Goal: Information Seeking & Learning: Compare options

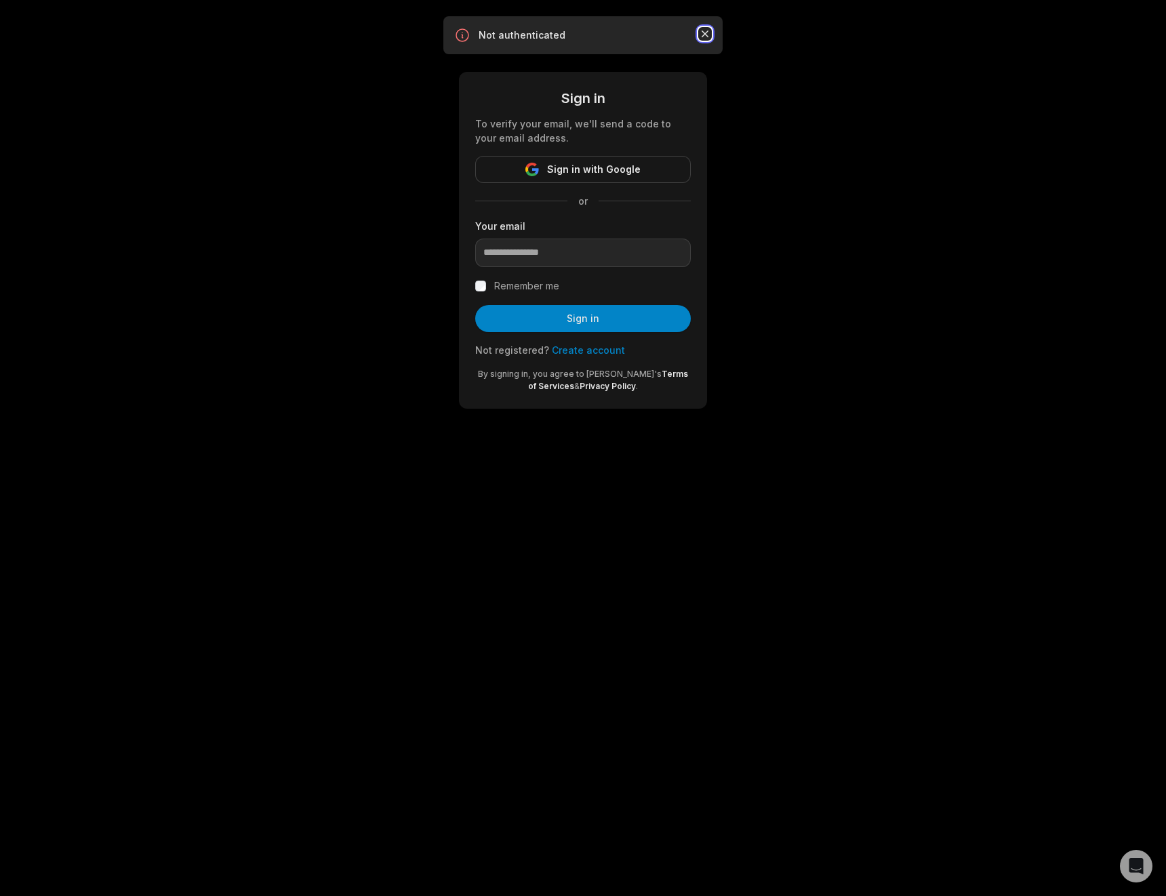
click at [707, 35] on icon "button" at bounding box center [705, 34] width 14 height 14
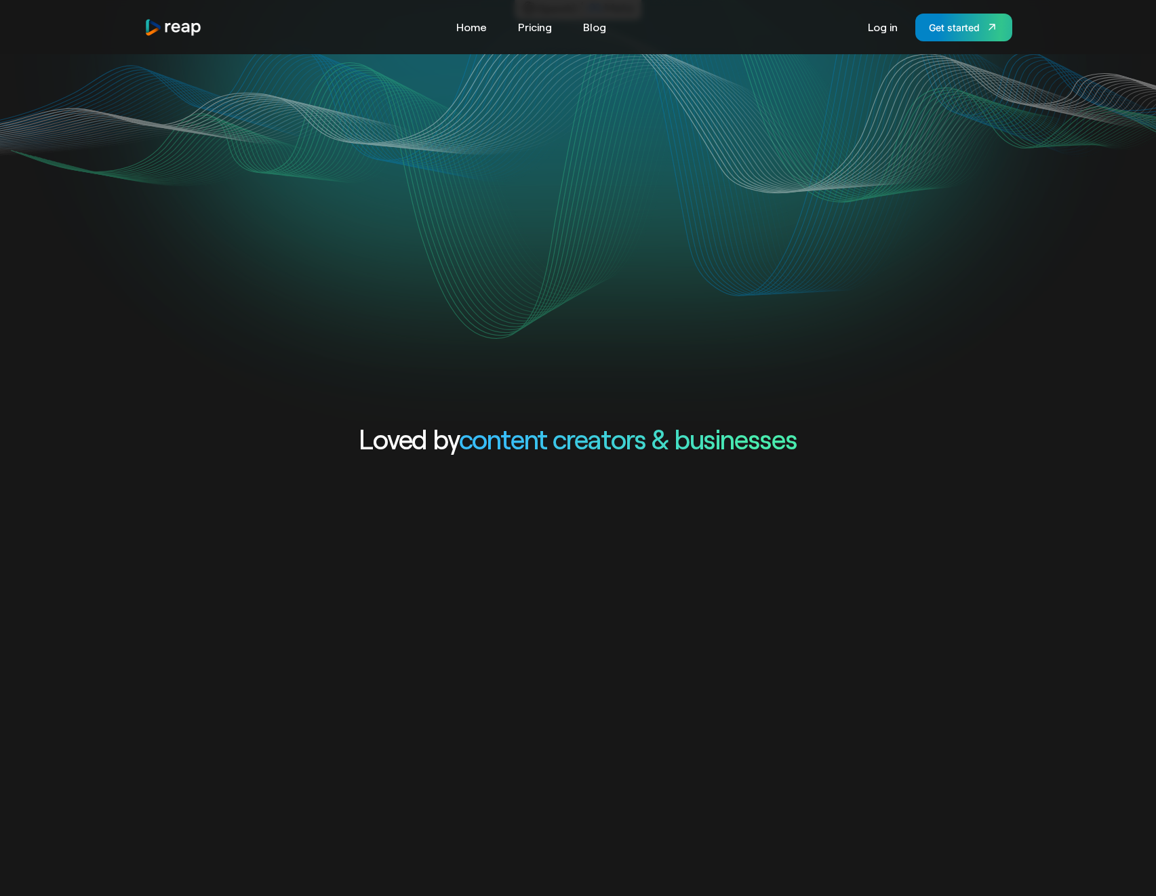
scroll to position [286, 0]
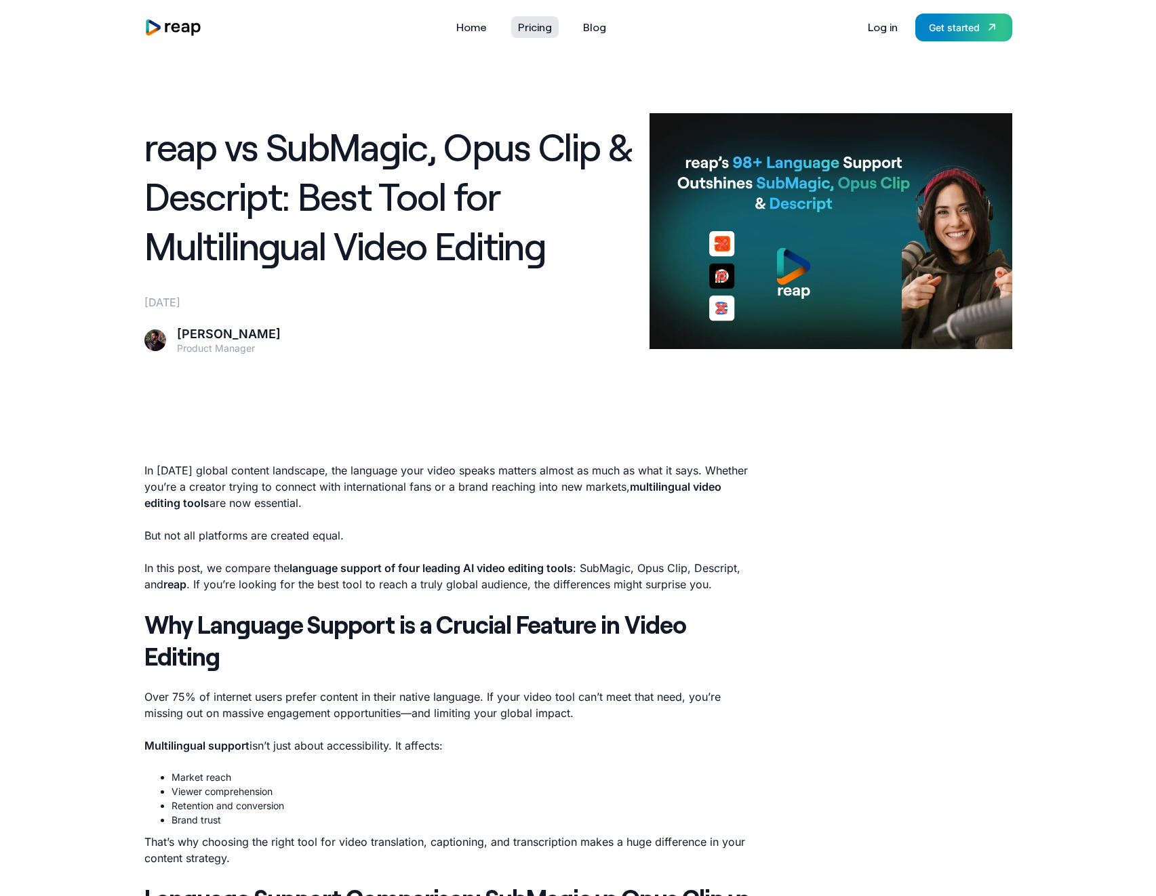
click at [548, 33] on link "Pricing" at bounding box center [534, 27] width 47 height 22
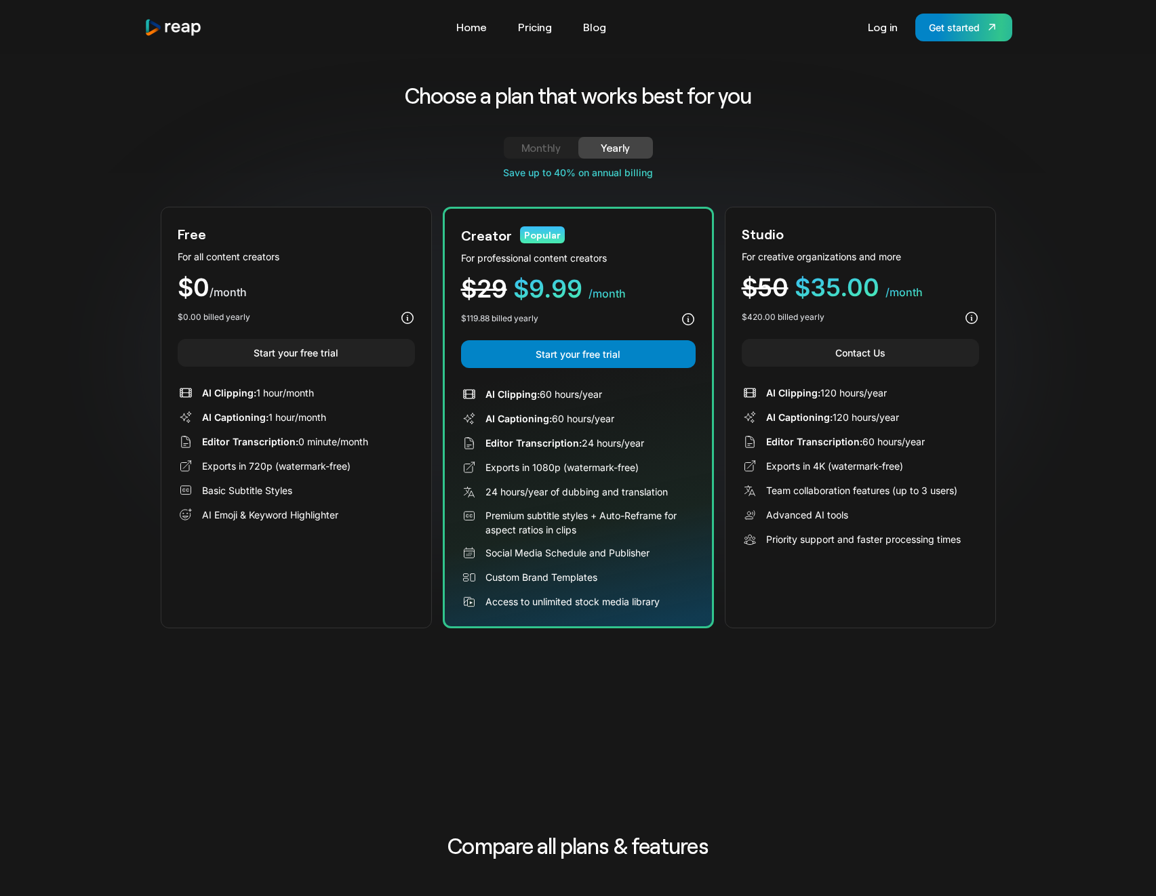
click at [871, 441] on div "Editor Transcription: 60 hours/year" at bounding box center [845, 442] width 159 height 14
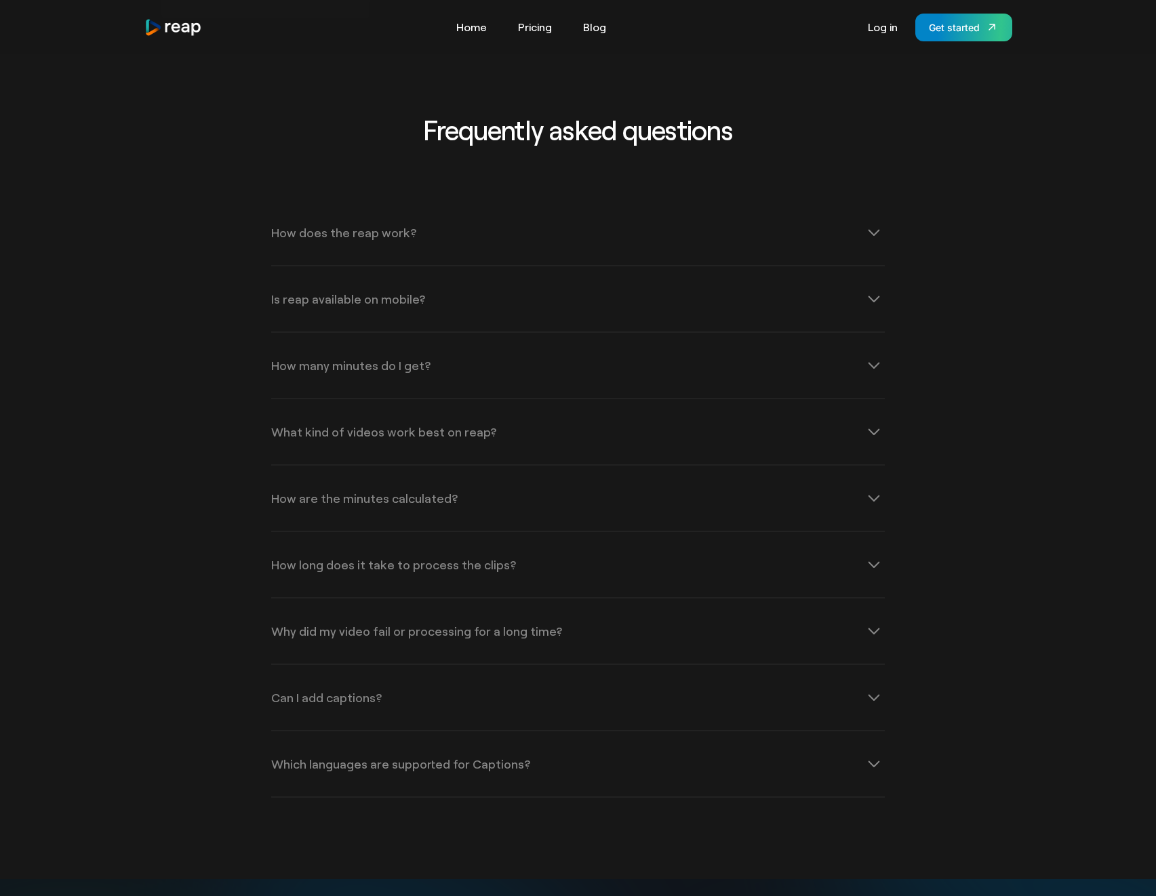
scroll to position [1670, 0]
click at [400, 630] on div "Why did my video fail or processing for a long time?" at bounding box center [416, 630] width 291 height 12
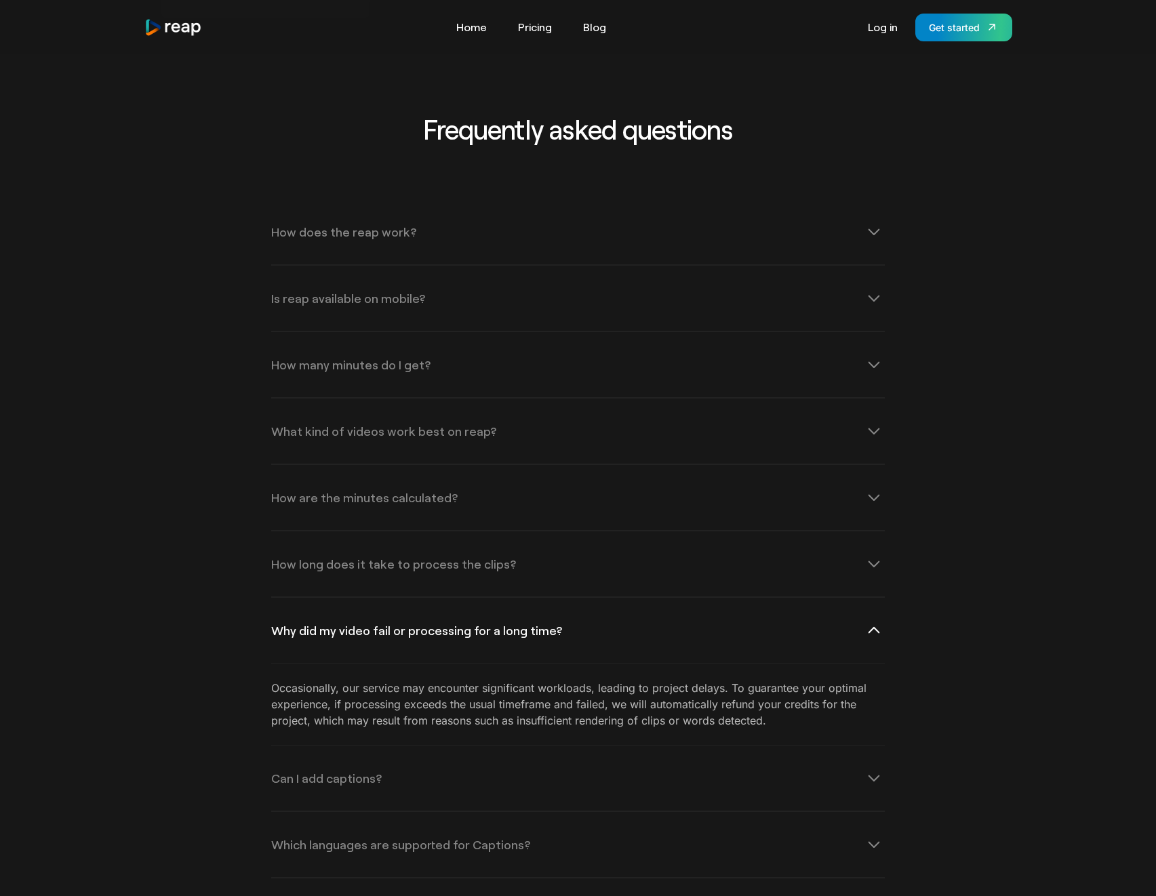
click at [401, 632] on div "Why did my video fail or processing for a long time?" at bounding box center [416, 630] width 291 height 12
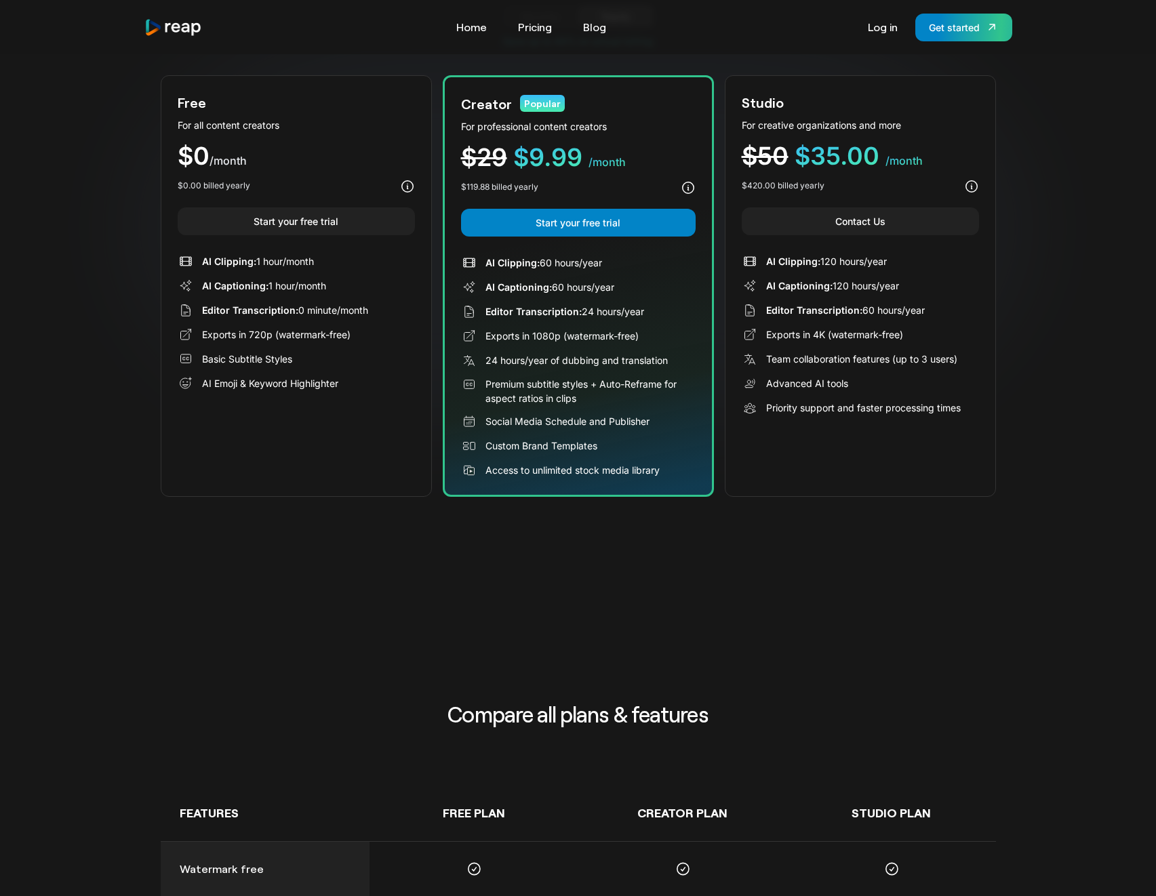
scroll to position [0, 0]
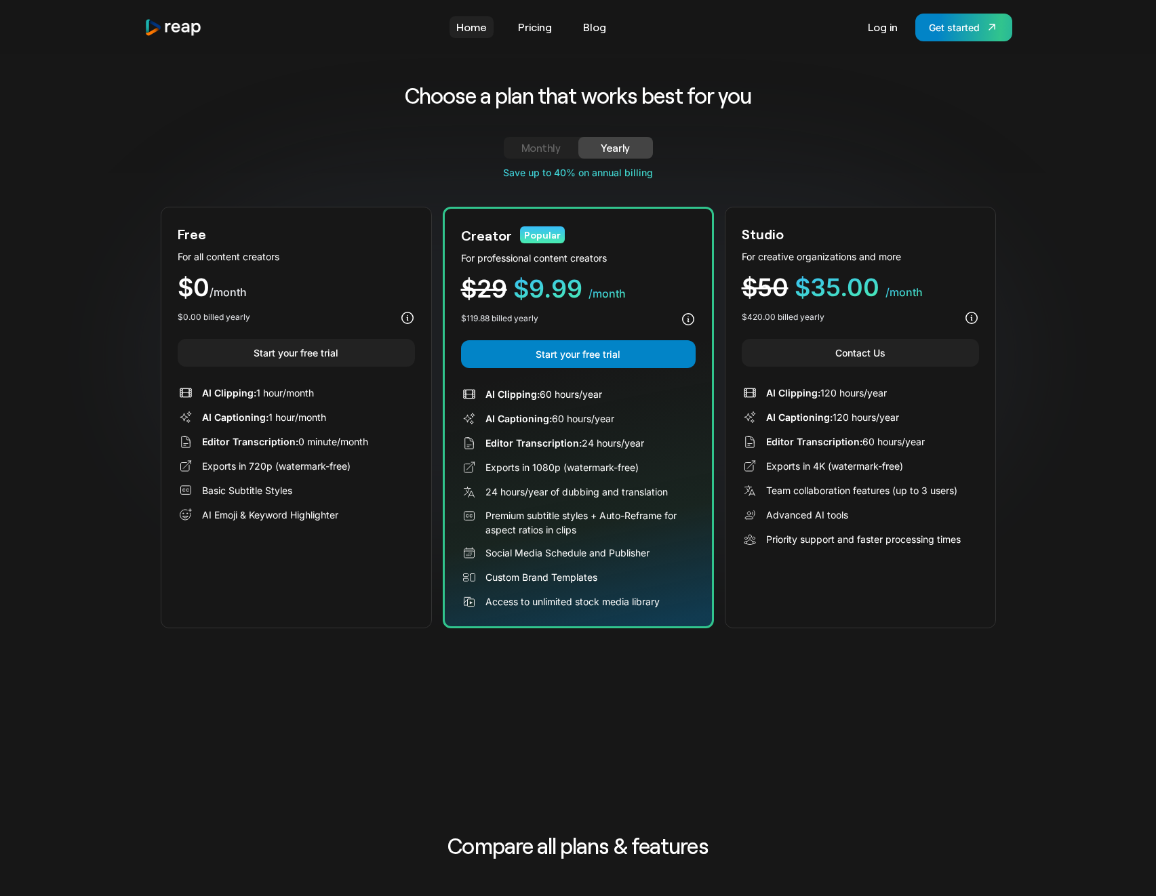
click at [475, 25] on link "Home" at bounding box center [471, 27] width 44 height 22
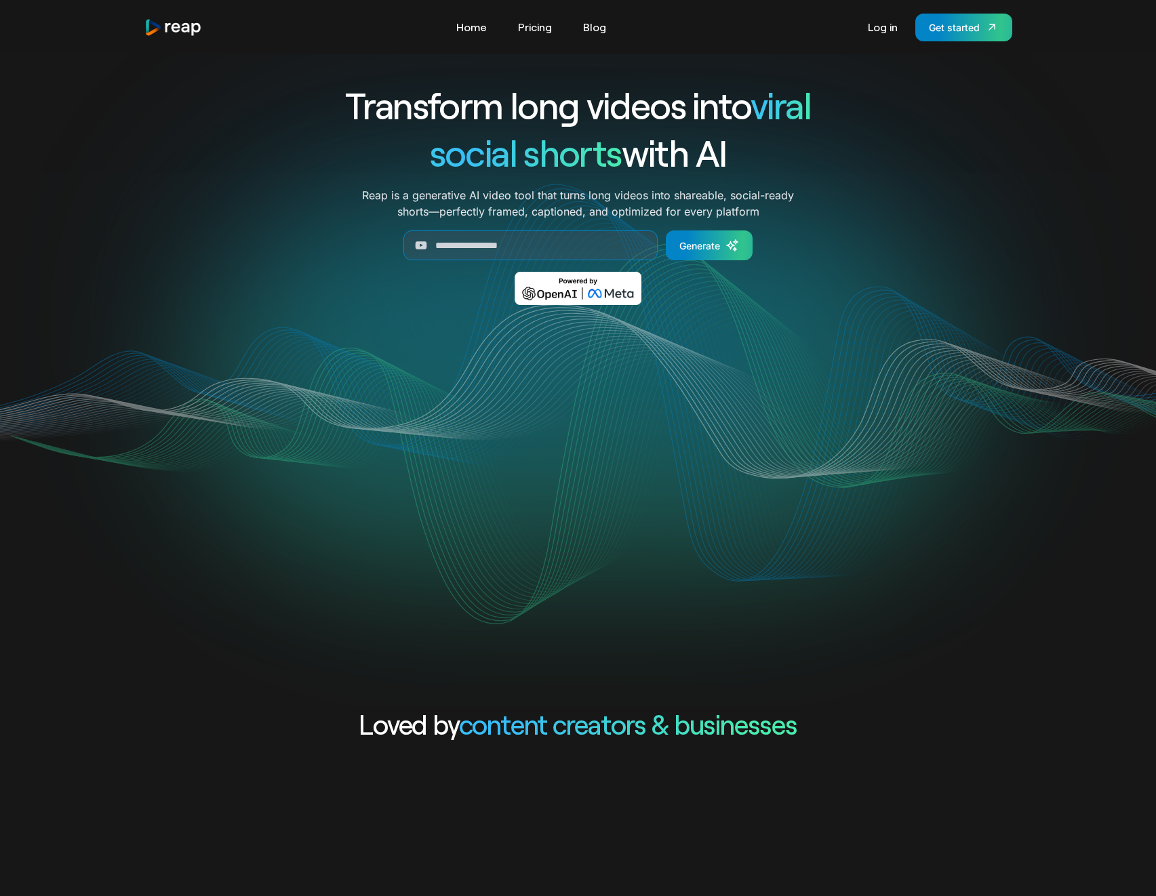
click at [970, 281] on div "Transform long videos into viral social shorts with AI Reap is a generative AI …" at bounding box center [578, 202] width 868 height 243
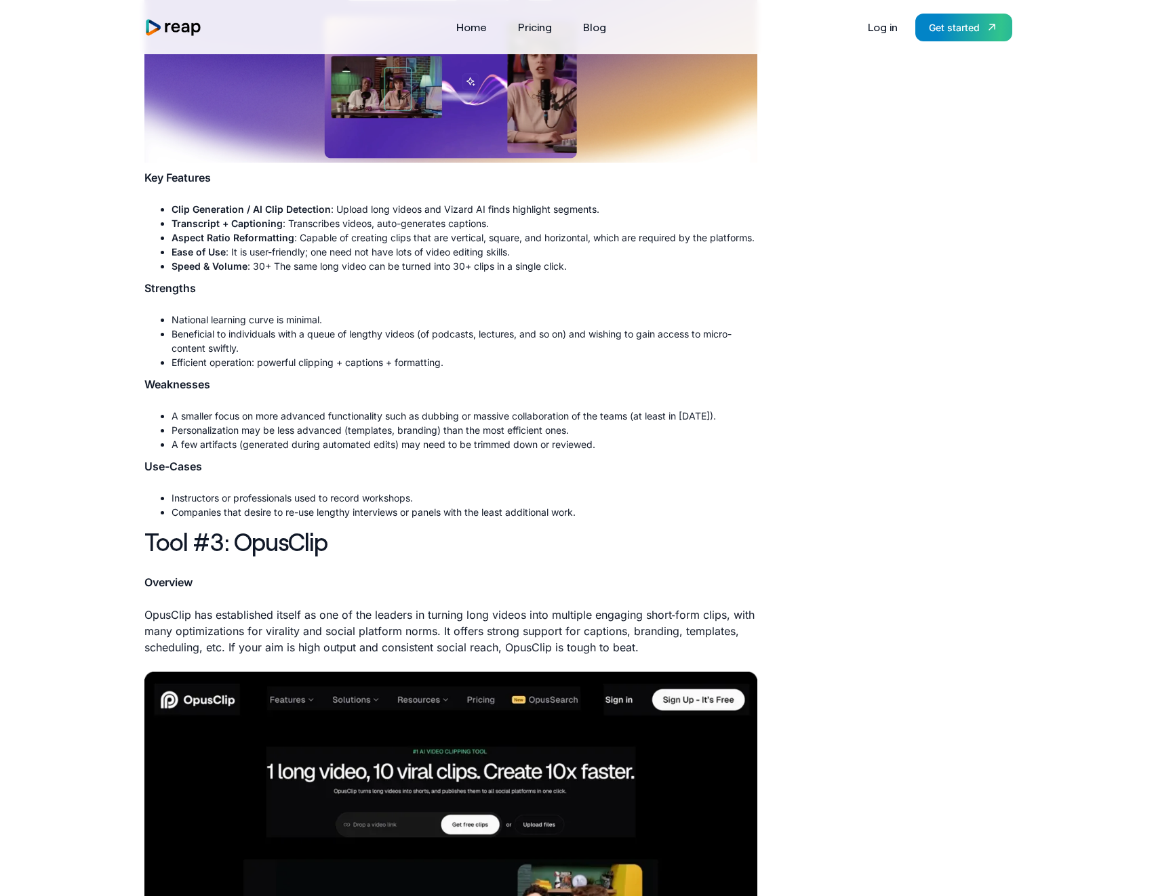
scroll to position [2162, 0]
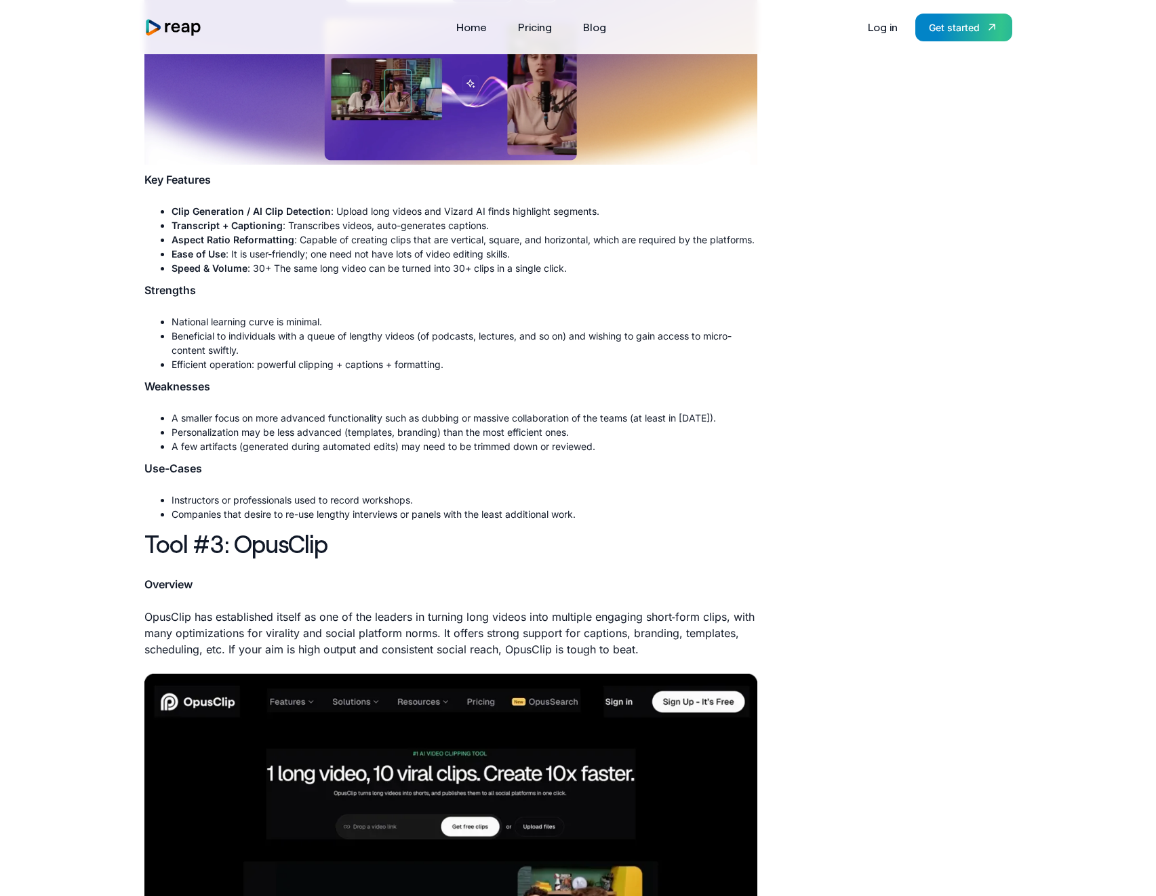
click at [306, 425] on li "A smaller focus on more advanced functionality such as dubbing or massive colla…" at bounding box center [465, 418] width 586 height 14
click at [310, 439] on li "Personalization may be less advanced (templates, branding) than the most effici…" at bounding box center [465, 432] width 586 height 14
click at [308, 454] on li "A few artifacts (generated during automated edits) may need to be trimmed down …" at bounding box center [465, 446] width 586 height 14
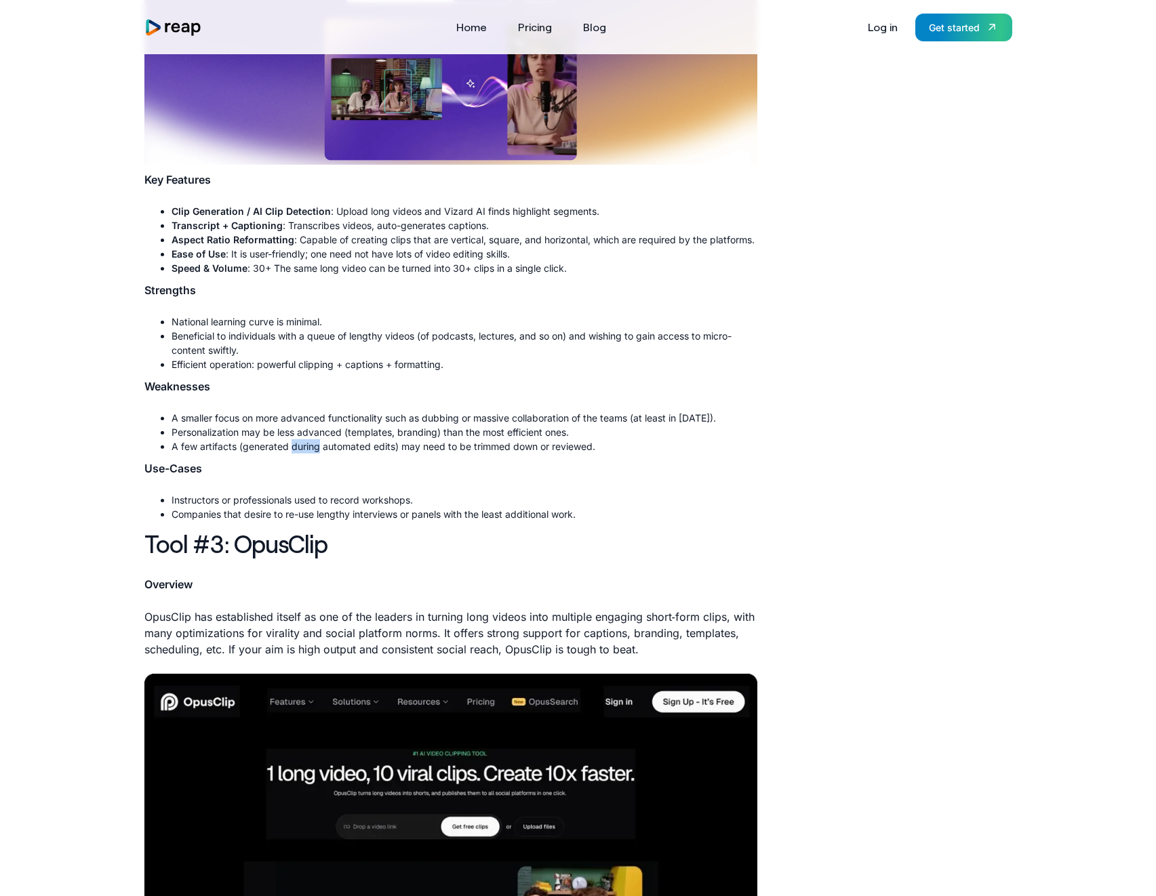
click at [308, 454] on li "A few artifacts (generated during automated edits) may need to be trimmed down …" at bounding box center [465, 446] width 586 height 14
click at [313, 439] on li "Personalization may be less advanced (templates, branding) than the most effici…" at bounding box center [465, 432] width 586 height 14
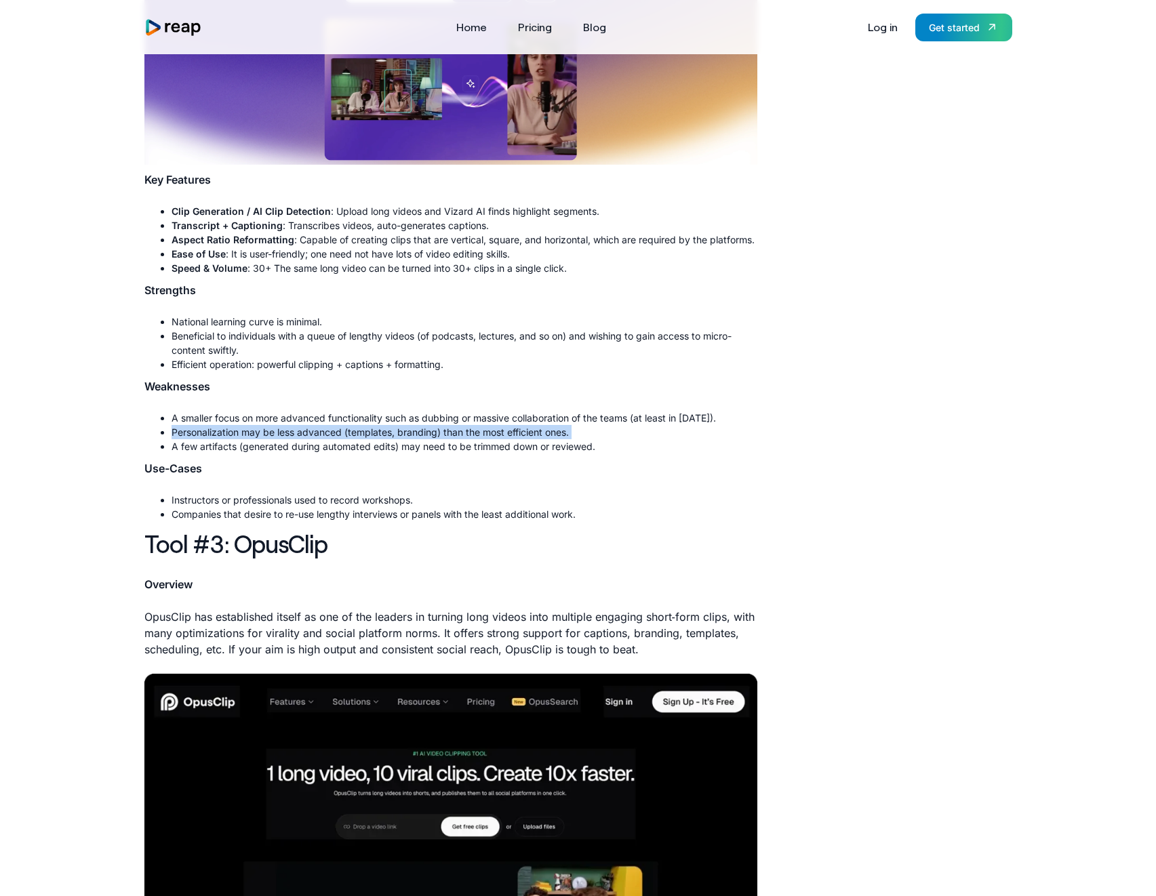
click at [439, 439] on li "Personalization may be less advanced (templates, branding) than the most effici…" at bounding box center [465, 432] width 586 height 14
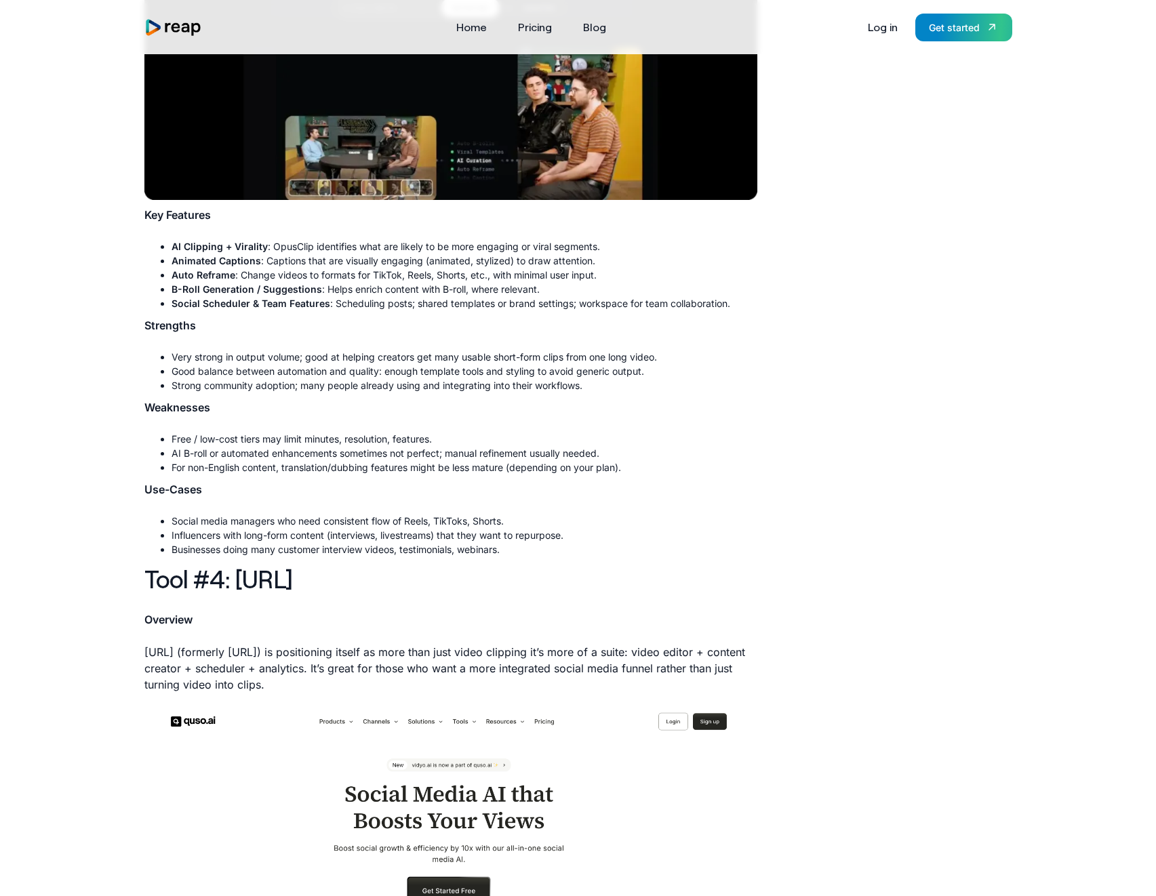
scroll to position [2991, 0]
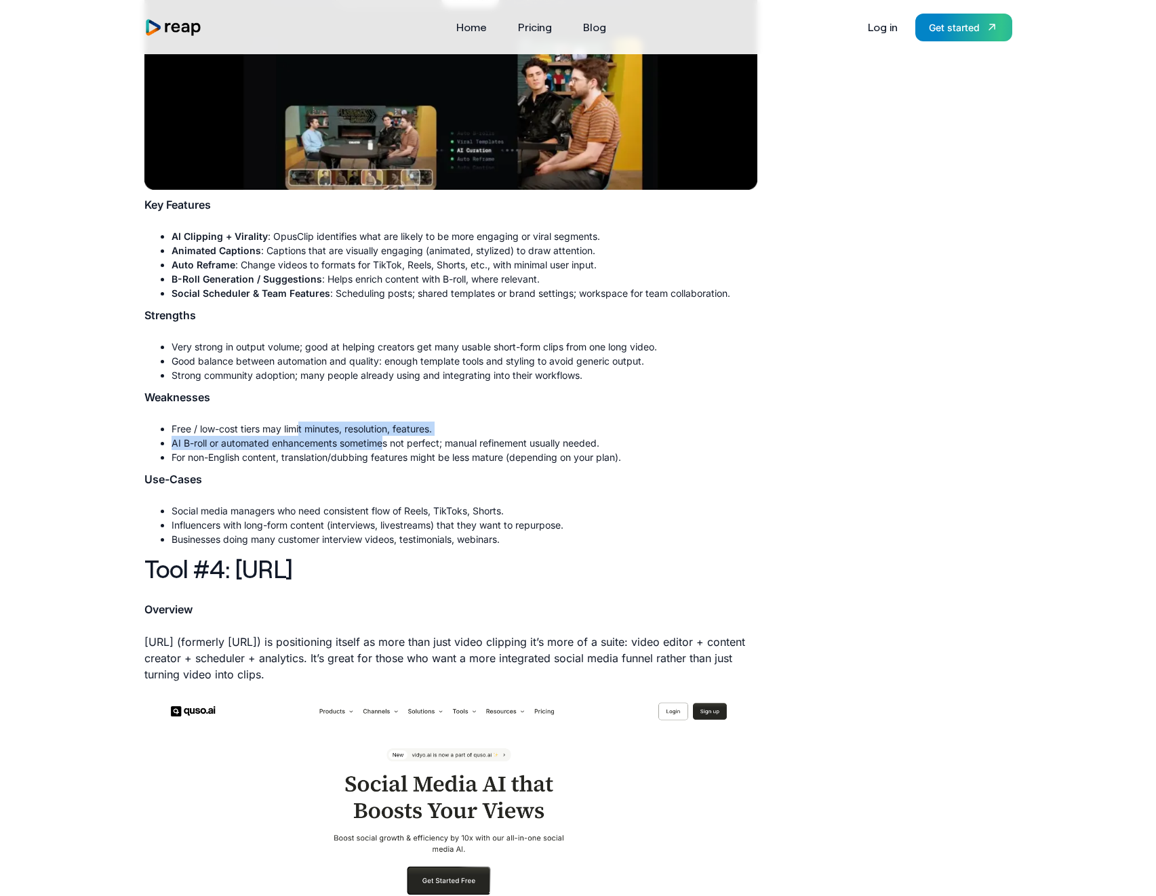
drag, startPoint x: 381, startPoint y: 456, endPoint x: 300, endPoint y: 441, distance: 82.6
click at [300, 441] on ul "Free / low-cost tiers may limit minutes, resolution, features. AI B-roll or aut…" at bounding box center [450, 443] width 613 height 43
click at [297, 464] on li "For non-English content, translation/dubbing features might be less mature (dep…" at bounding box center [465, 457] width 586 height 14
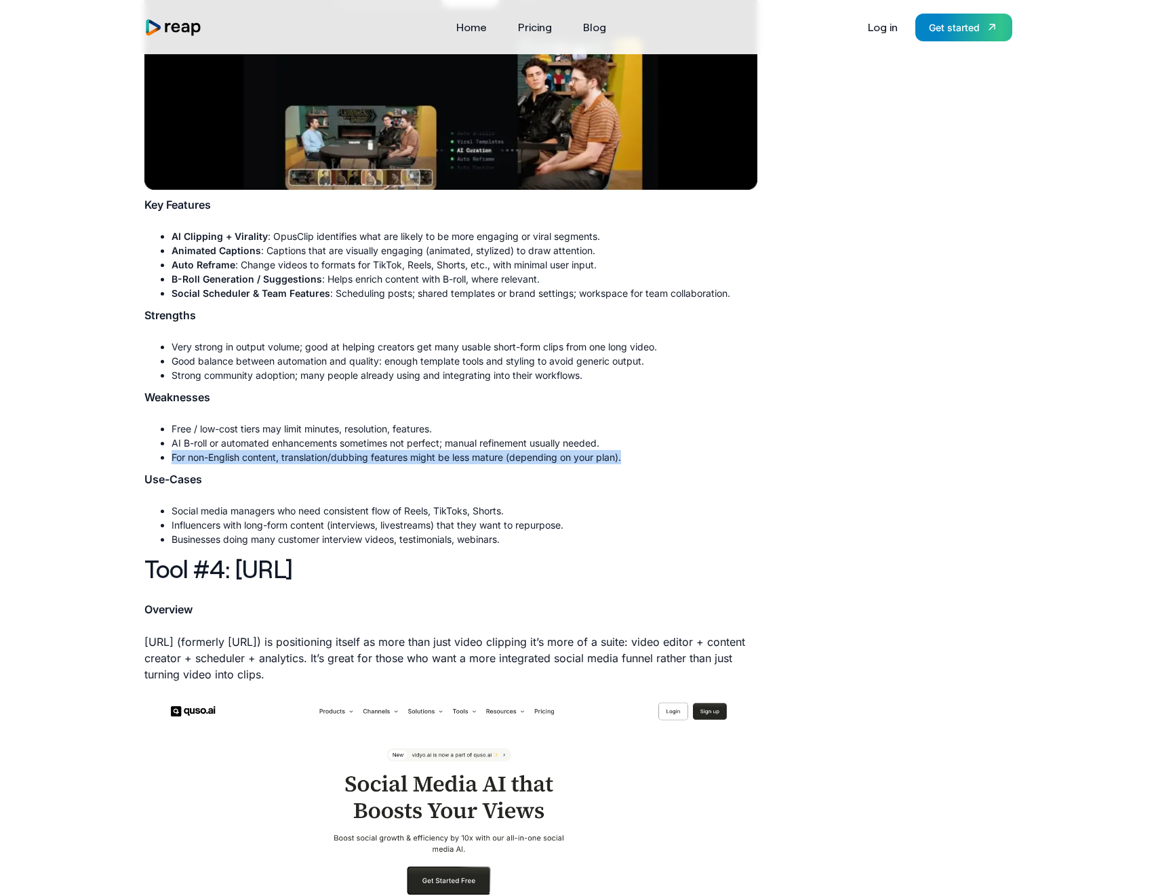
click at [297, 464] on li "For non-English content, translation/dubbing features might be less mature (dep…" at bounding box center [465, 457] width 586 height 14
click at [570, 546] on li "Businesses doing many customer interview videos, testimonials, webinars." at bounding box center [465, 539] width 586 height 14
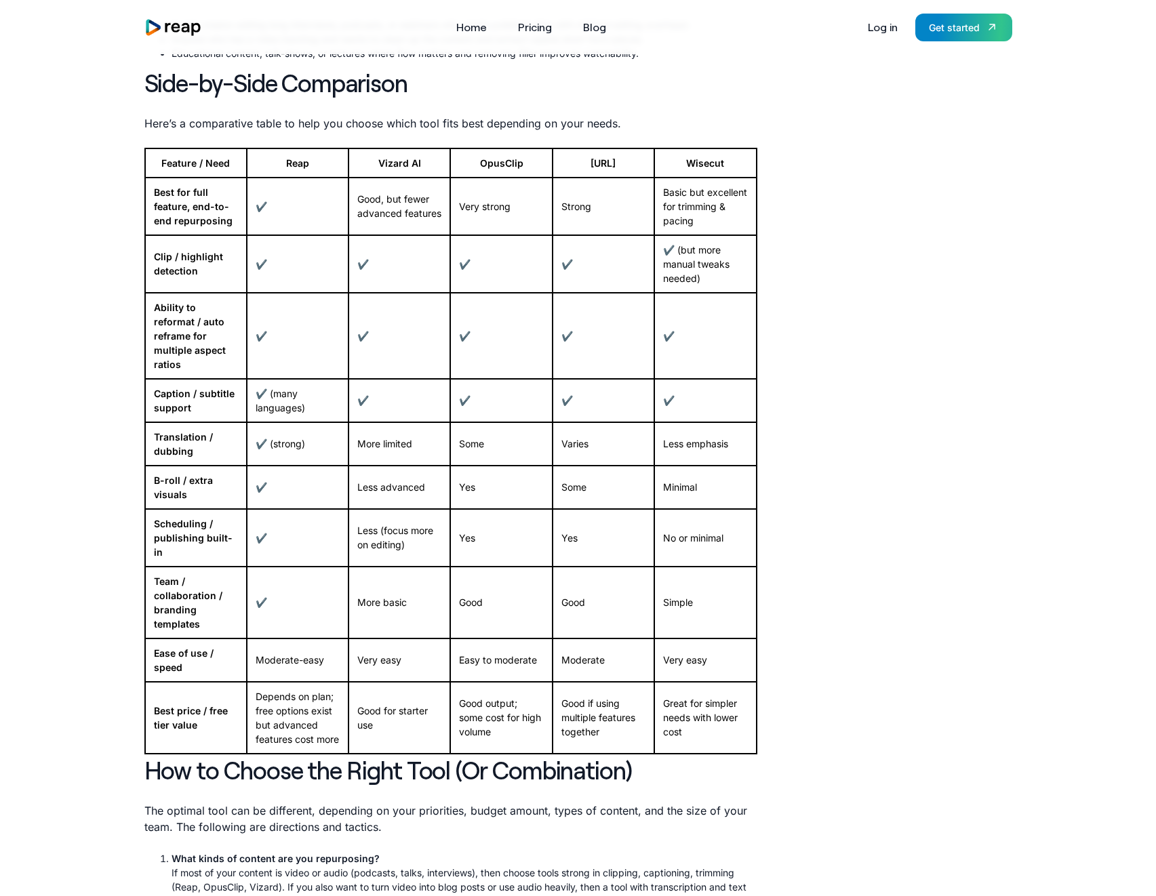
scroll to position [5131, 0]
click at [380, 704] on td "Good for starter use" at bounding box center [399, 717] width 102 height 72
click at [381, 702] on td "Good for starter use" at bounding box center [399, 717] width 102 height 72
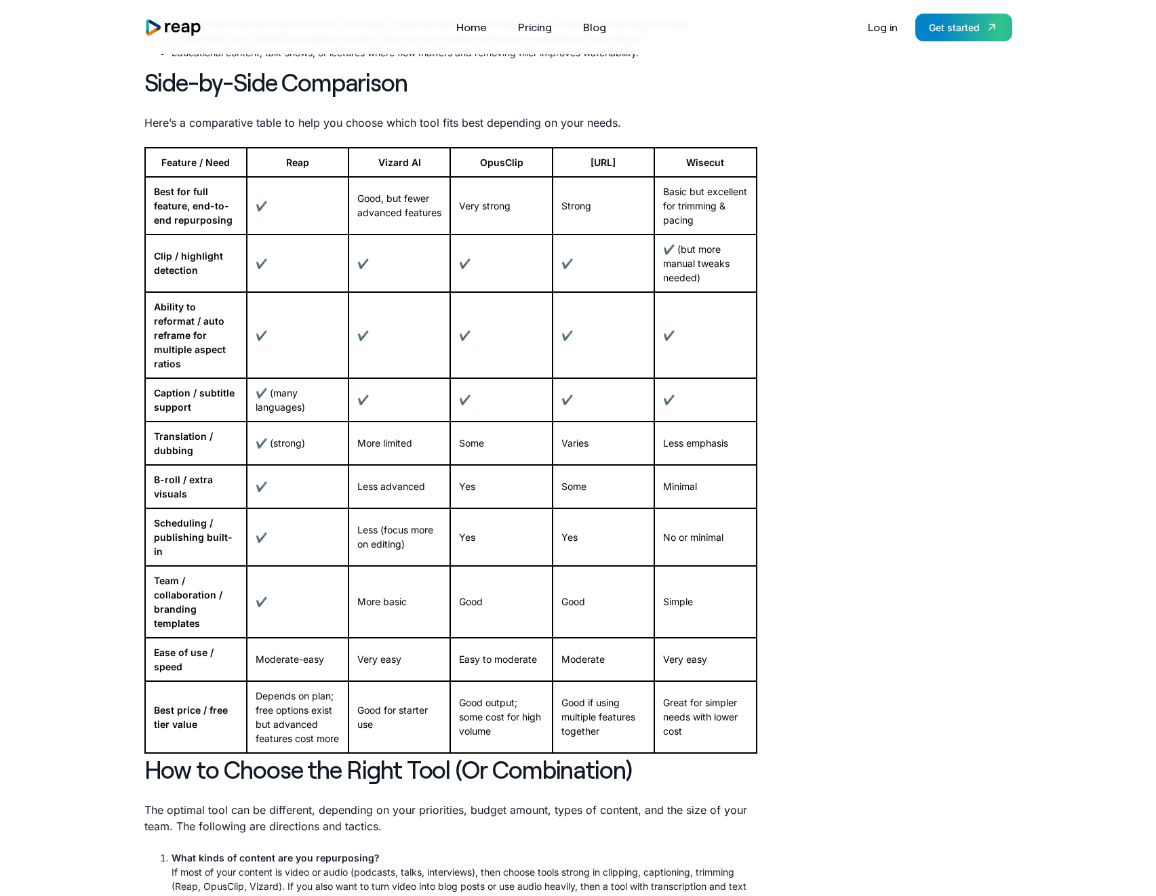
click at [265, 708] on td "Depends on plan; free options exist but advanced features cost more" at bounding box center [298, 717] width 102 height 72
click at [266, 708] on td "Depends on plan; free options exist but advanced features cost more" at bounding box center [298, 717] width 102 height 72
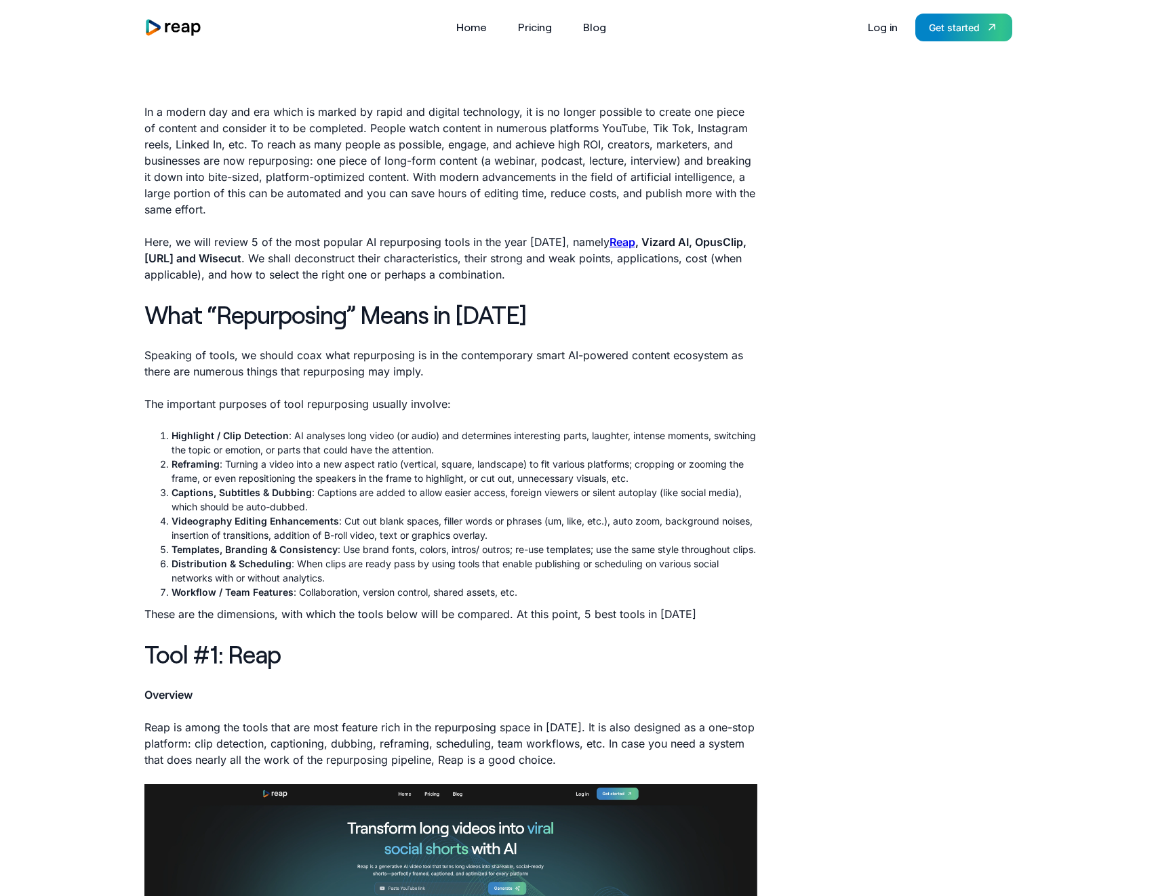
scroll to position [0, 0]
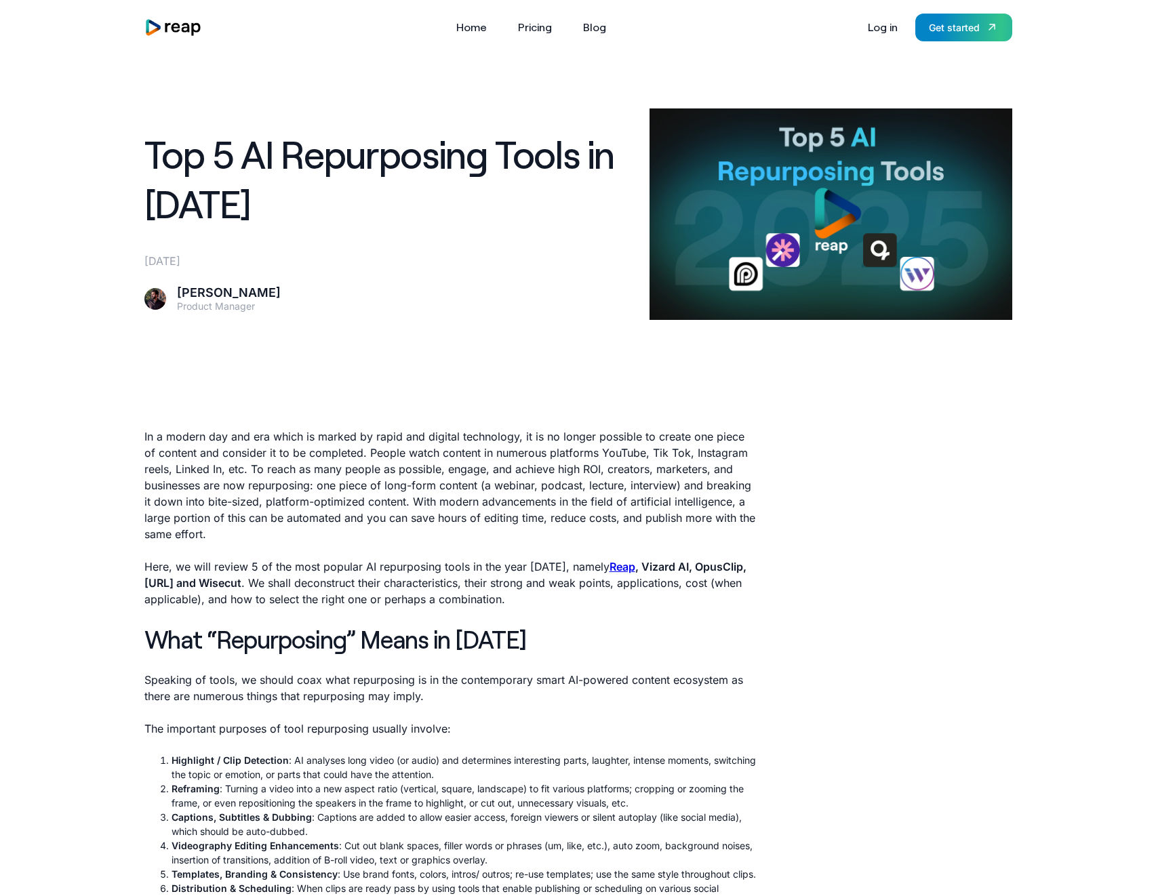
drag, startPoint x: 915, startPoint y: 552, endPoint x: 912, endPoint y: 545, distance: 7.3
